Goal: Information Seeking & Learning: Check status

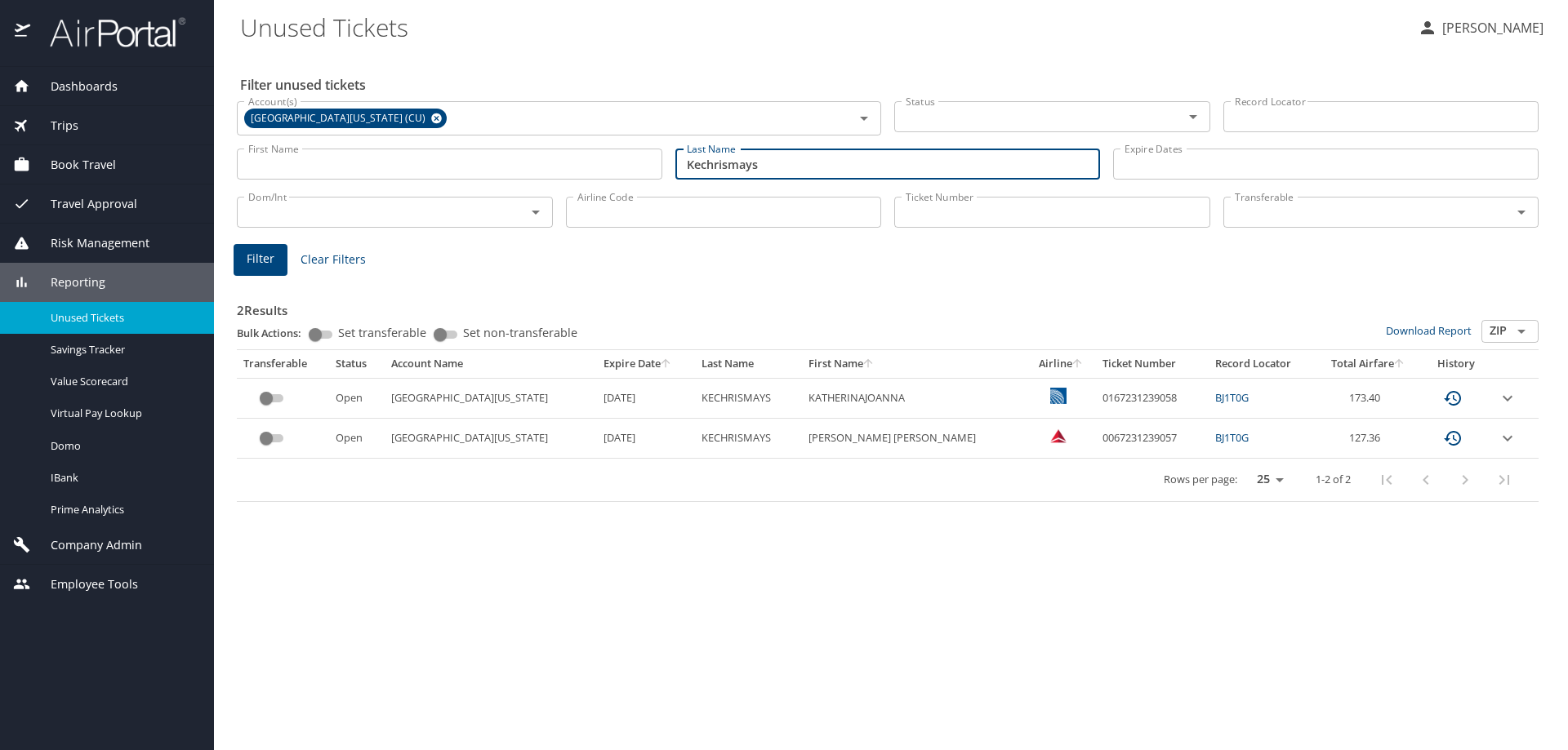
drag, startPoint x: 765, startPoint y: 166, endPoint x: 662, endPoint y: 173, distance: 103.2
click at [662, 173] on div "First Name First Name Last Name [PERSON_NAME] Last Name Expire Dates Expire Dat…" at bounding box center [887, 165] width 1315 height 58
click at [1169, 105] on div at bounding box center [1181, 116] width 43 height 22
type input "[PERSON_NAME]"
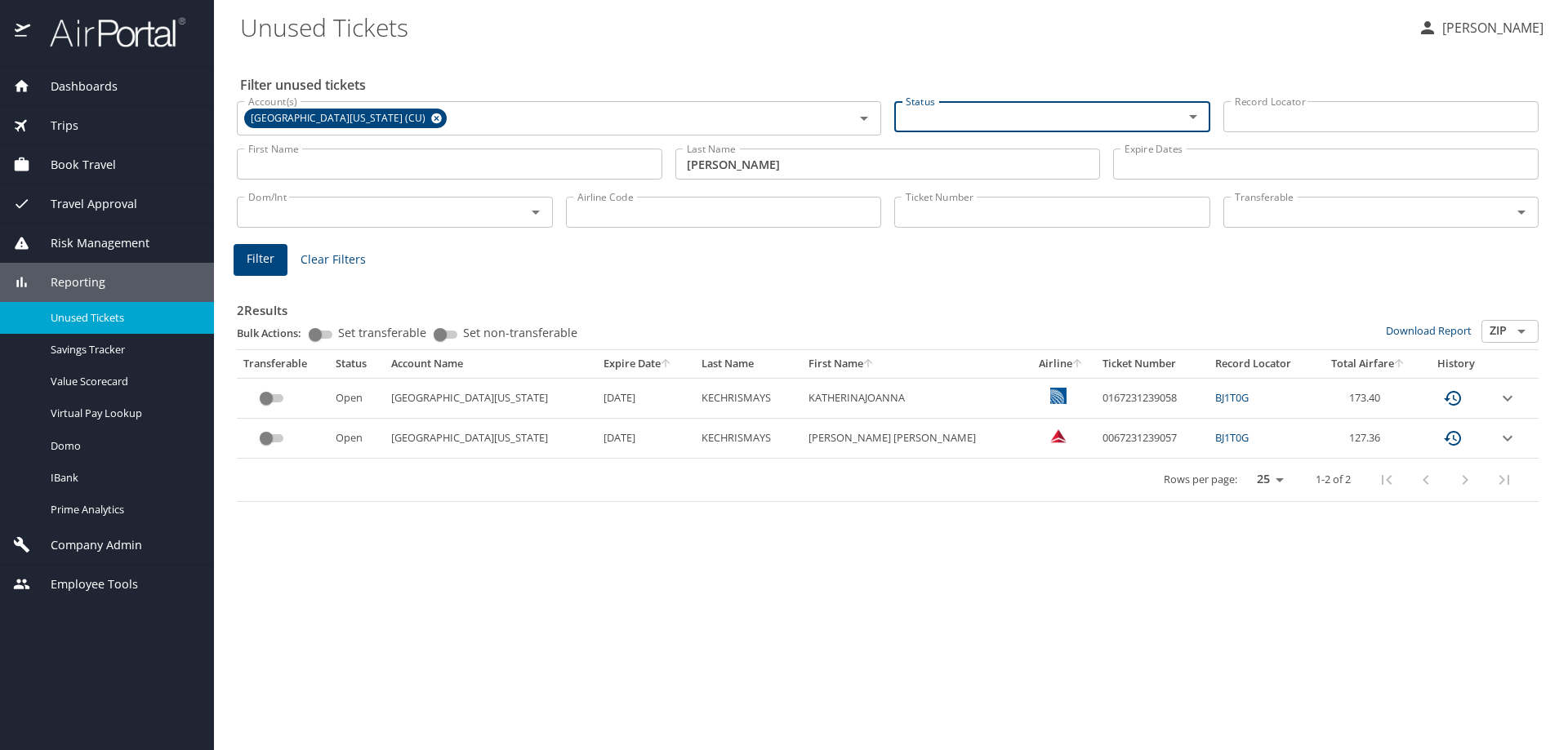
click at [1190, 120] on icon "Open" at bounding box center [1193, 117] width 19 height 19
click at [1115, 150] on li "Open" at bounding box center [1051, 154] width 316 height 38
checkbox input "true"
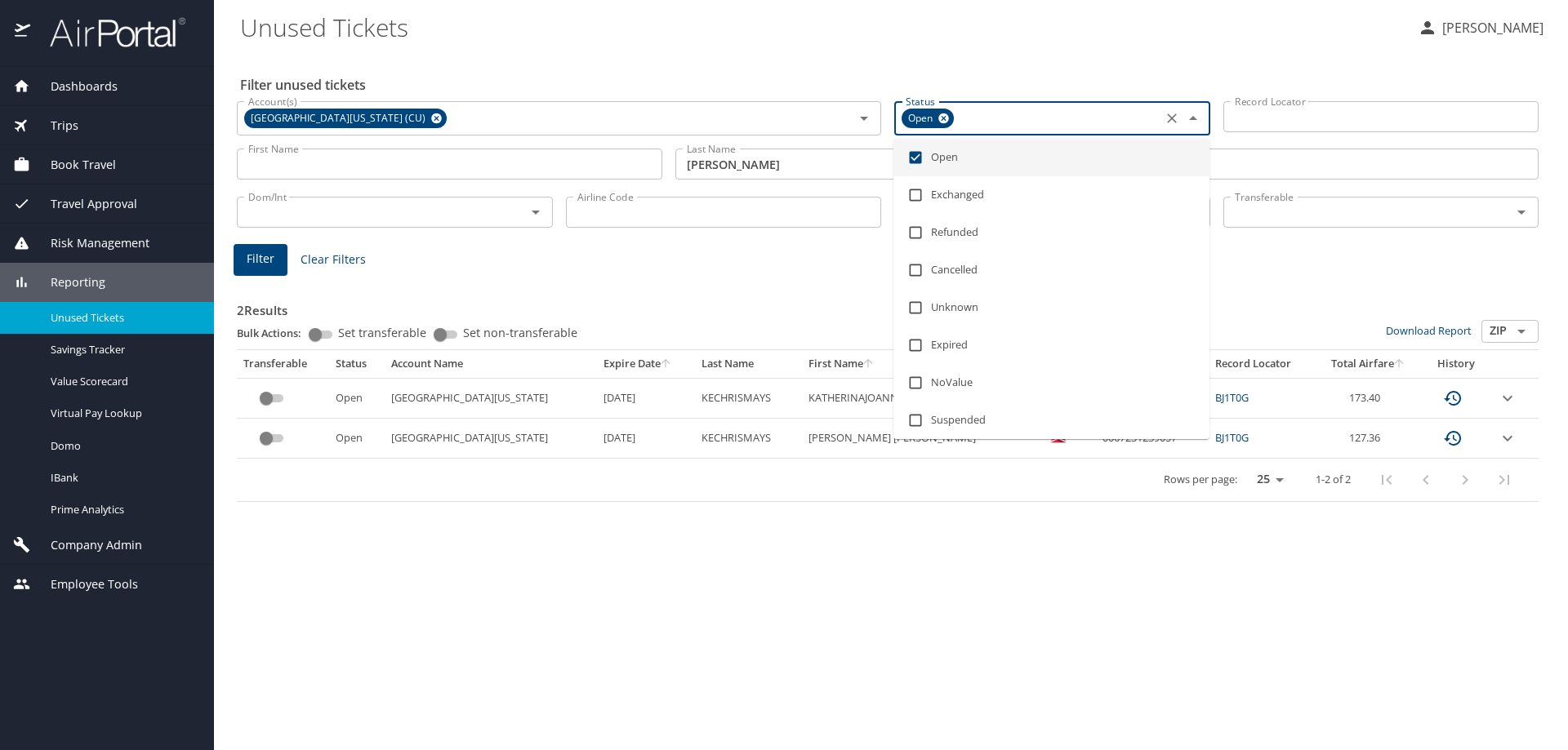
click at [259, 261] on span "Filter" at bounding box center [260, 259] width 28 height 20
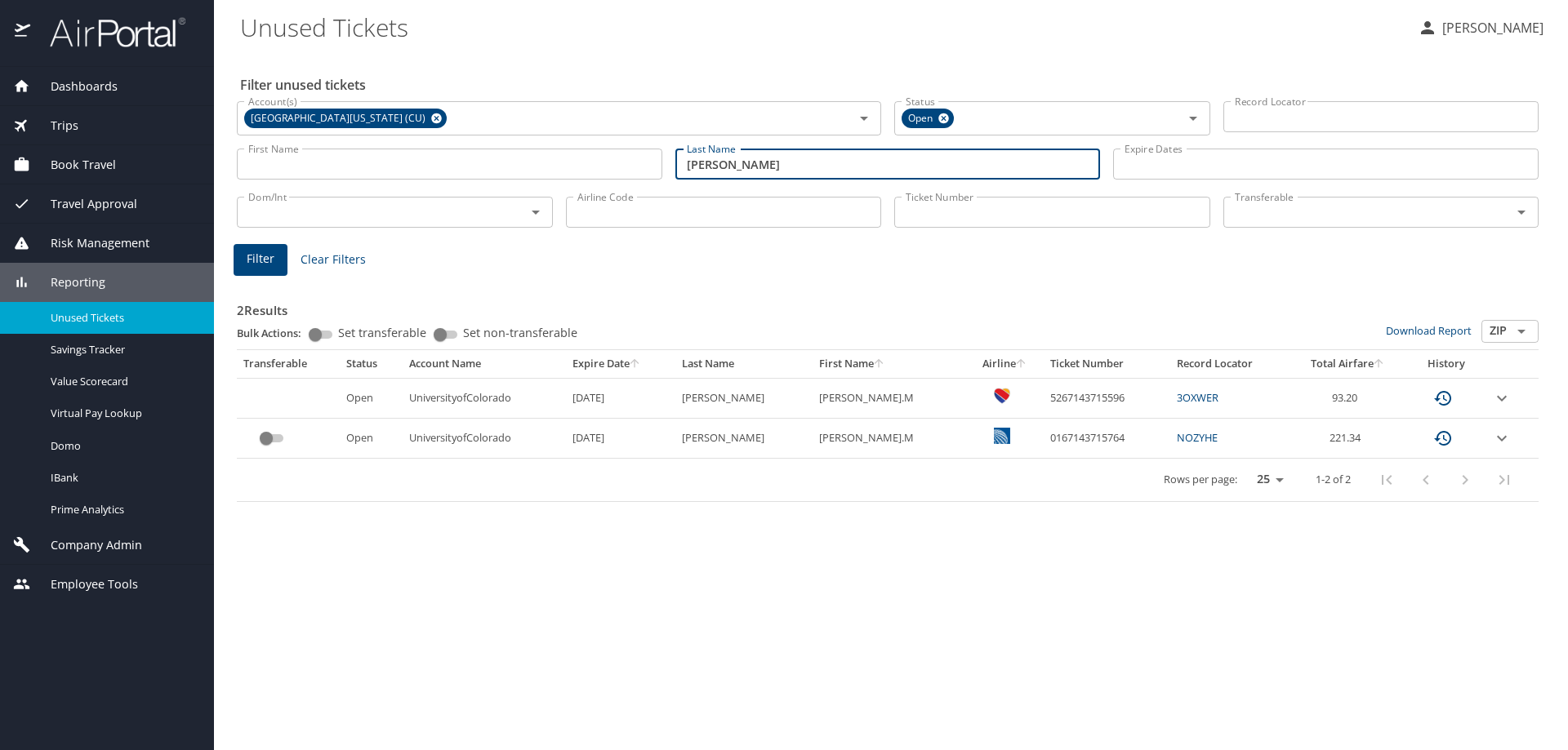
drag, startPoint x: 780, startPoint y: 163, endPoint x: 695, endPoint y: 149, distance: 86.1
click at [658, 175] on div "First Name First Name Last Name [PERSON_NAME] Last Name Expire Dates Expire Dat…" at bounding box center [887, 165] width 1315 height 58
type input "[PERSON_NAME]"
click at [250, 265] on span "Filter" at bounding box center [260, 259] width 28 height 20
